Goal: Information Seeking & Learning: Find specific fact

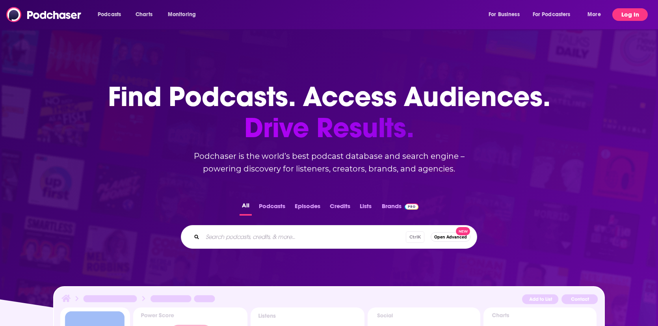
click at [618, 15] on button "Log In" at bounding box center [629, 14] width 35 height 13
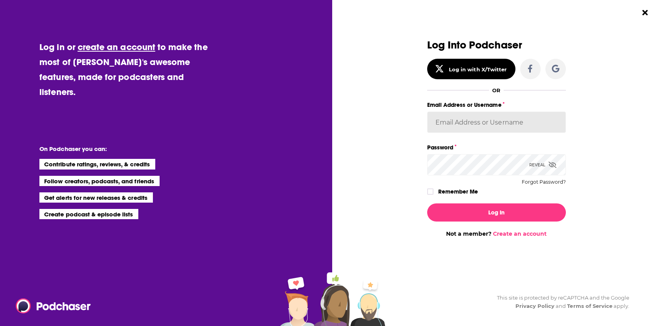
type input "leslie.cohen@harpercollins.com"
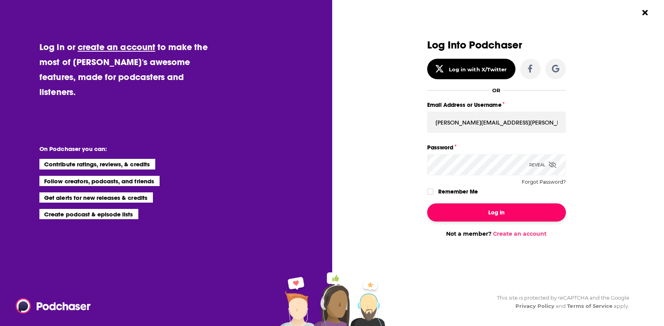
click at [484, 211] on button "Log In" at bounding box center [496, 212] width 139 height 18
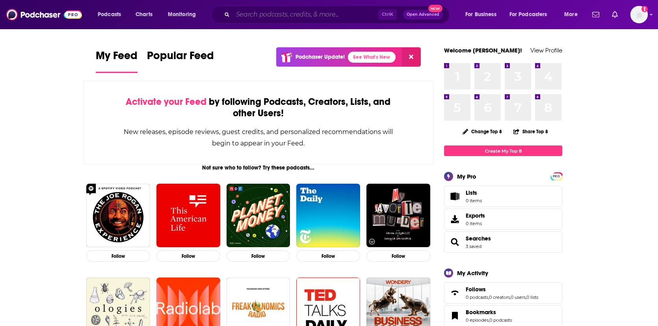
click at [266, 12] on input "Search podcasts, credits, & more..." at bounding box center [305, 14] width 145 height 13
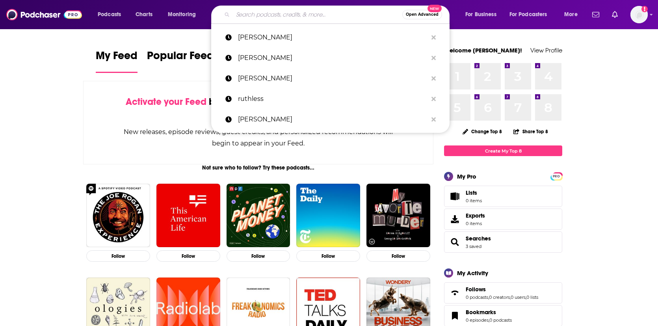
paste input "[PERSON_NAME]"
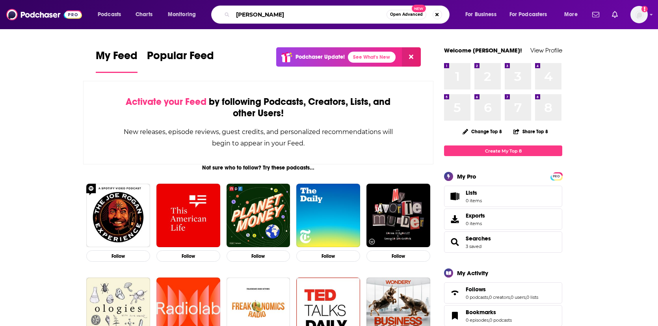
type input "[PERSON_NAME]"
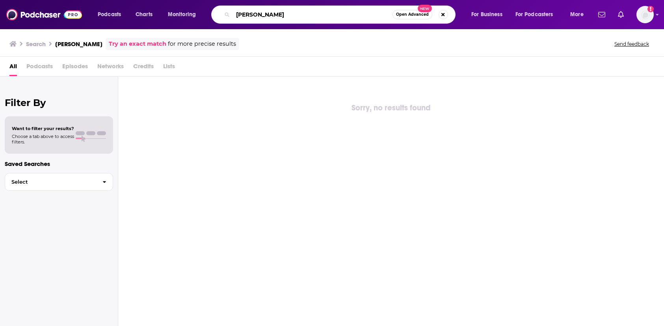
click at [267, 18] on input "[PERSON_NAME]" at bounding box center [313, 14] width 160 height 13
paste input "[PERSON_NAME] nieuw"
type input "[PERSON_NAME]"
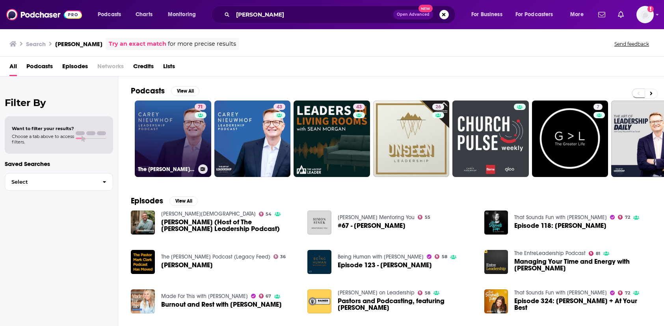
click at [184, 128] on link "71 The [PERSON_NAME] Leadership Podcast" at bounding box center [173, 138] width 76 height 76
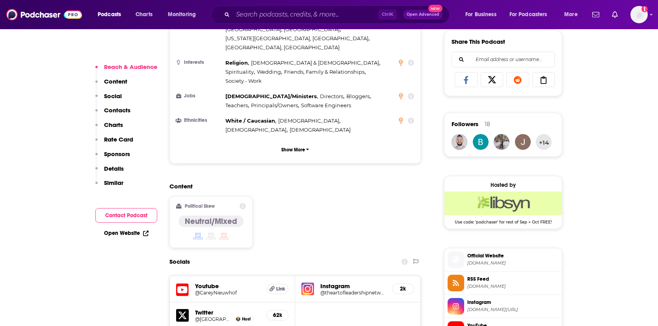
scroll to position [670, 0]
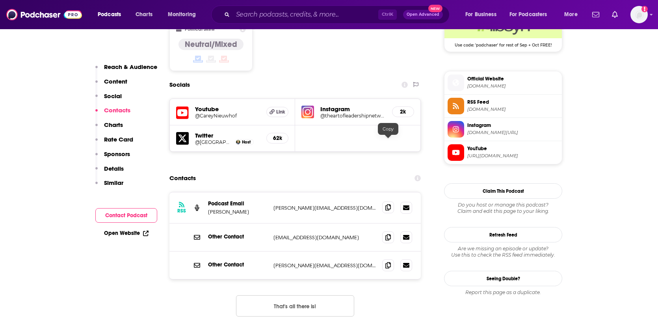
click at [387, 204] on icon at bounding box center [388, 207] width 6 height 6
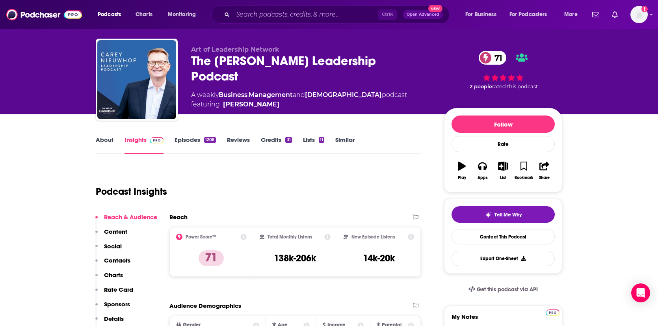
scroll to position [0, 0]
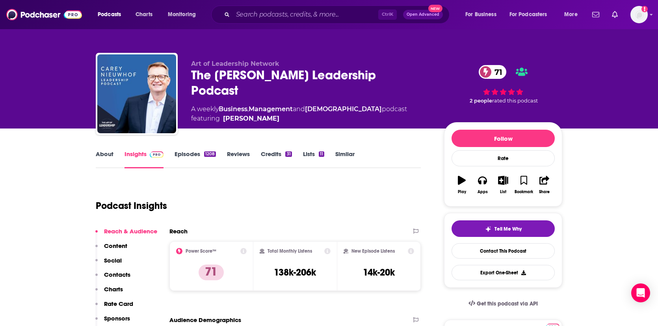
click at [99, 160] on link "About" at bounding box center [105, 159] width 18 height 18
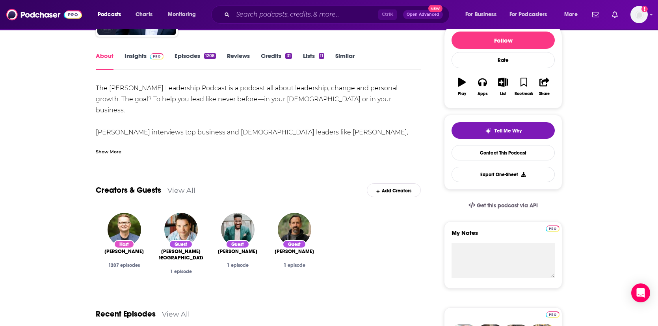
scroll to position [158, 0]
